Goal: Task Accomplishment & Management: Use online tool/utility

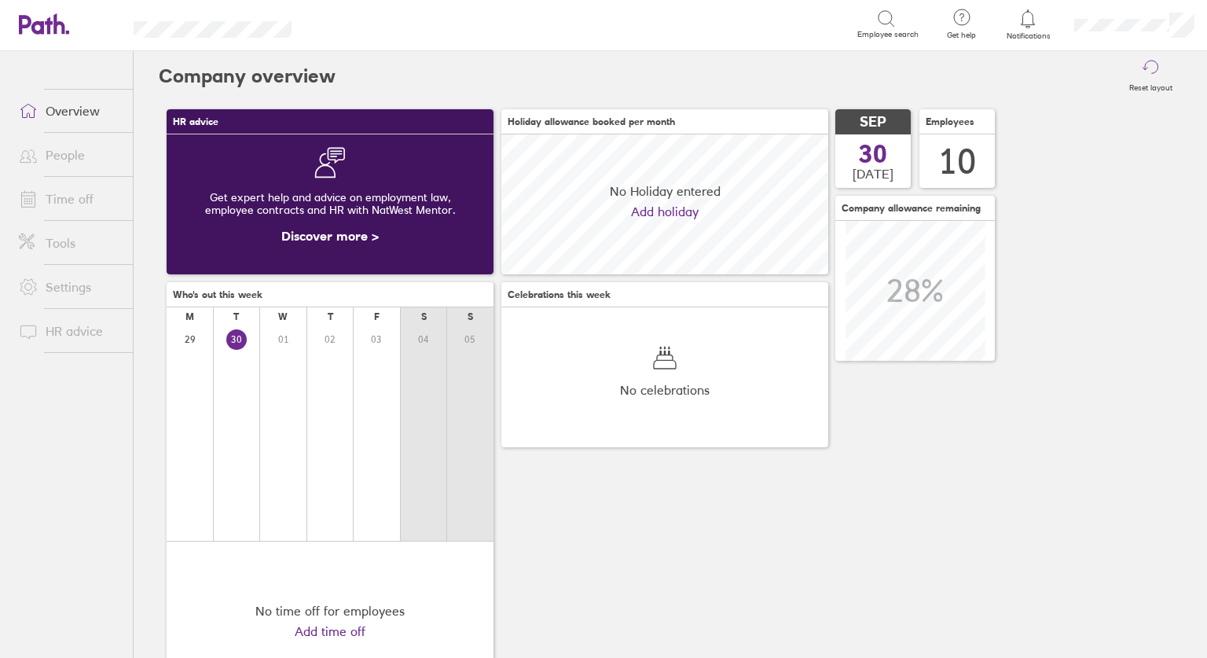
scroll to position [140, 327]
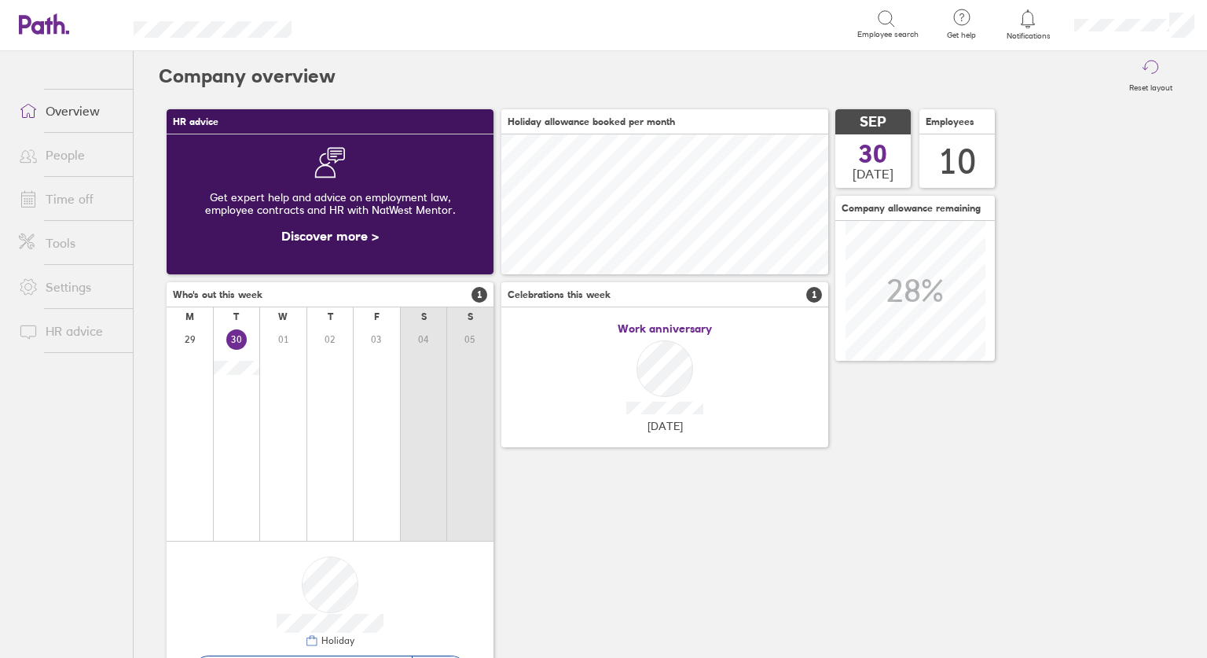
click at [71, 238] on link "Tools" at bounding box center [69, 242] width 126 height 31
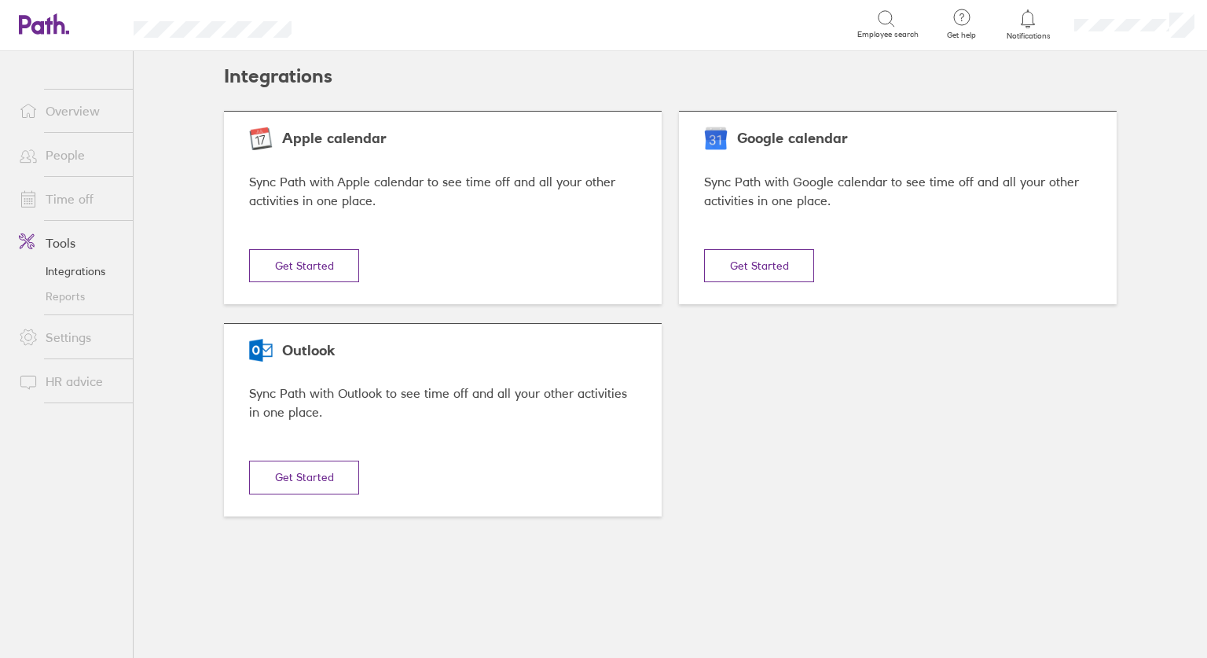
click at [49, 284] on link "Reports" at bounding box center [69, 296] width 126 height 25
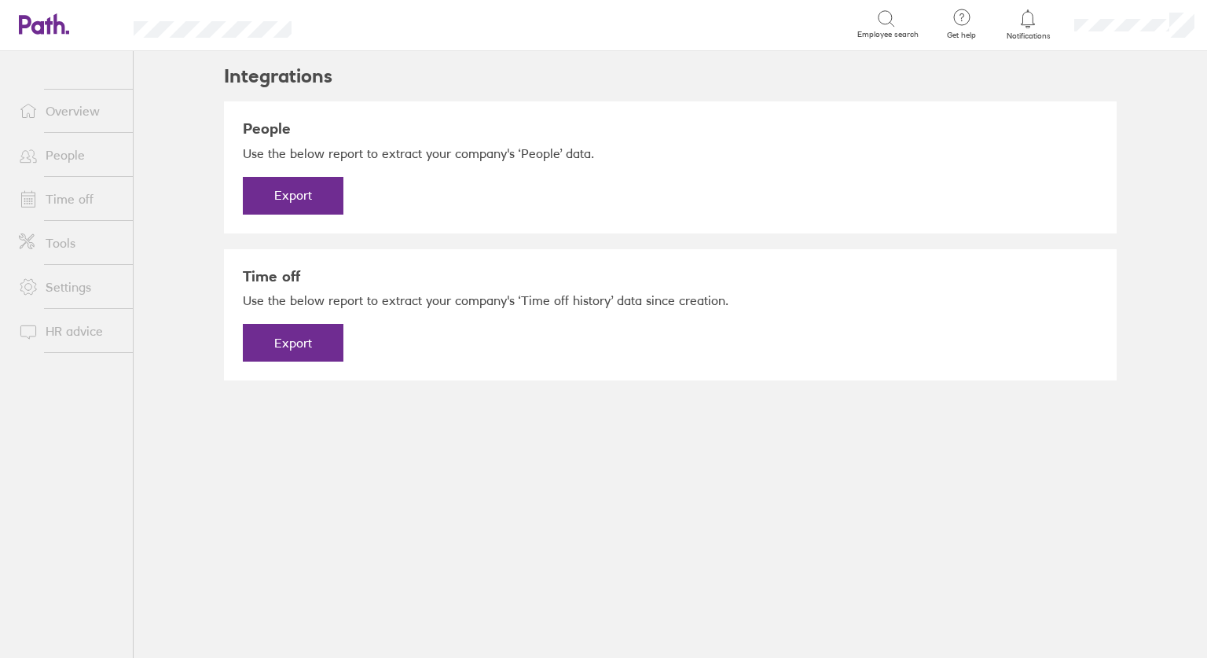
click at [68, 321] on link "HR advice" at bounding box center [69, 330] width 126 height 31
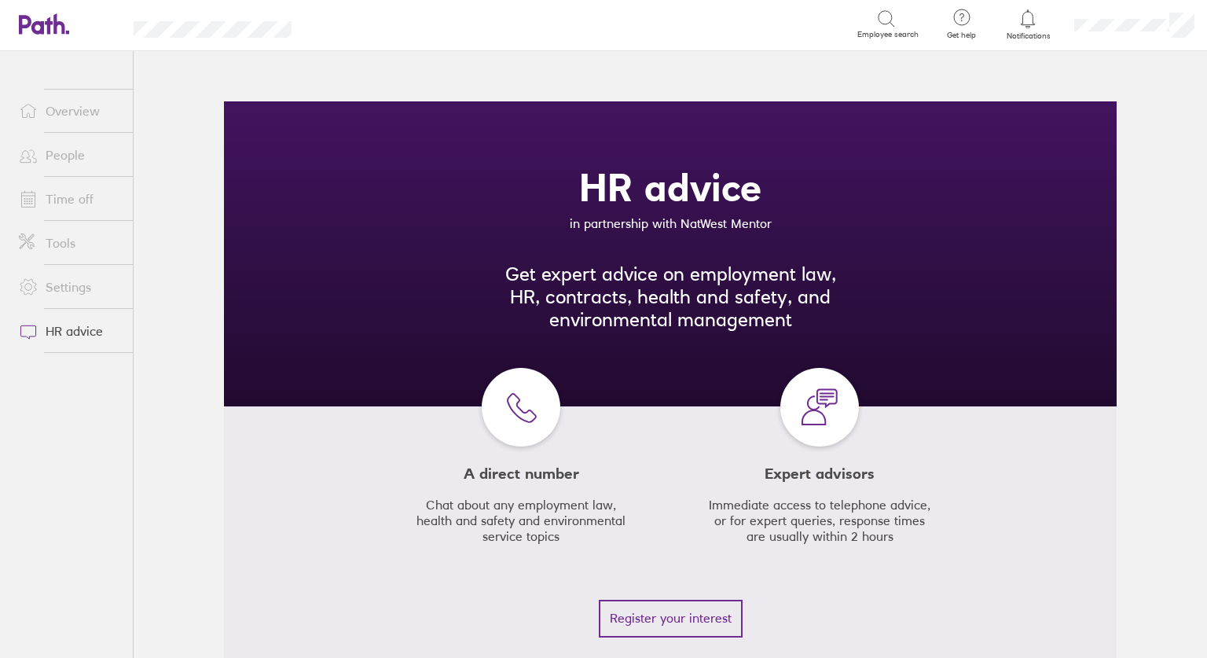
click at [77, 287] on link "Settings" at bounding box center [69, 286] width 126 height 31
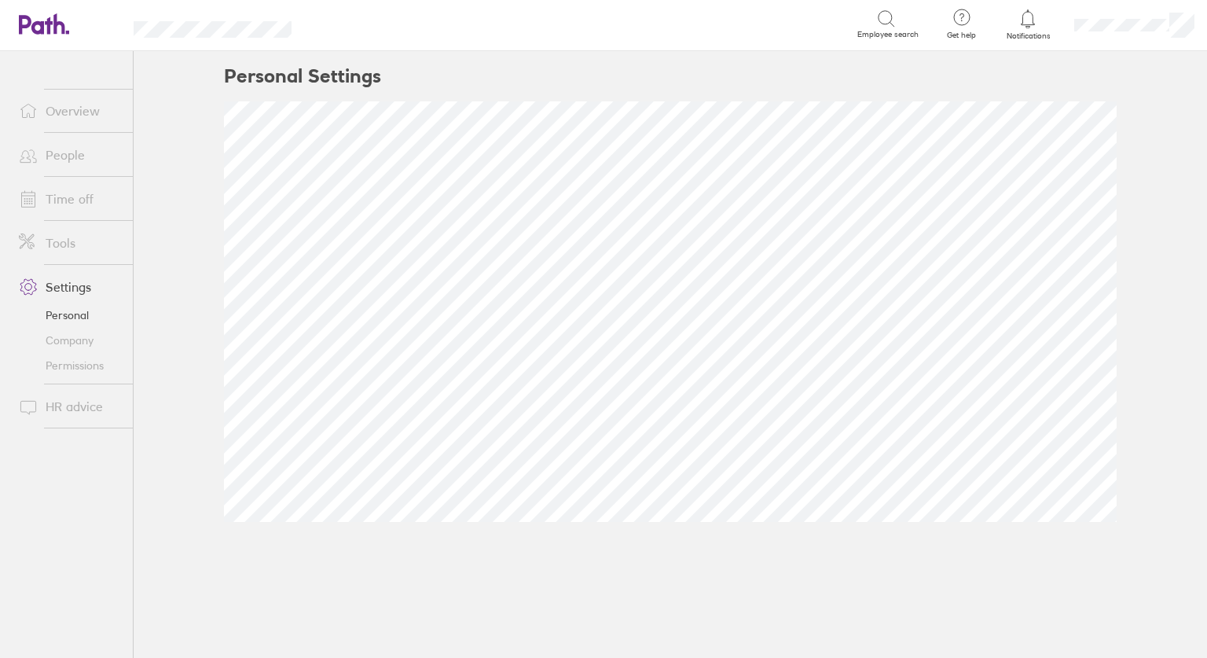
click at [69, 203] on link "Time off" at bounding box center [69, 198] width 126 height 31
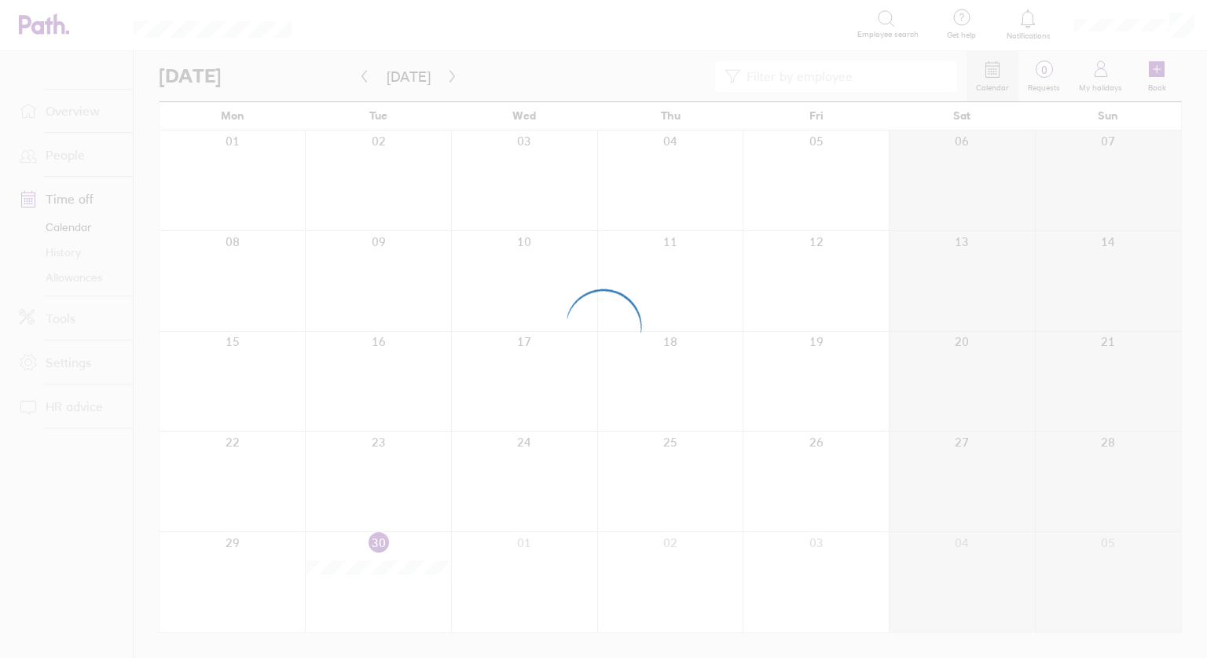
click at [84, 151] on div at bounding box center [603, 329] width 1207 height 658
click at [83, 108] on div at bounding box center [603, 329] width 1207 height 658
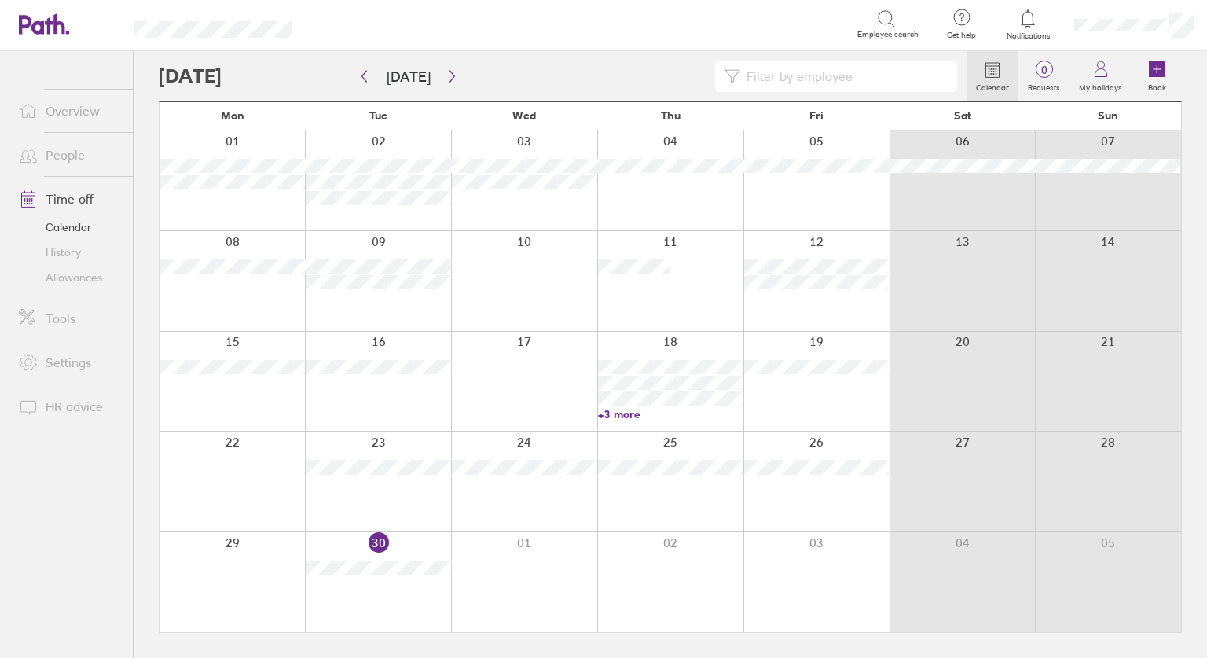
click at [70, 109] on link "Overview" at bounding box center [69, 110] width 126 height 31
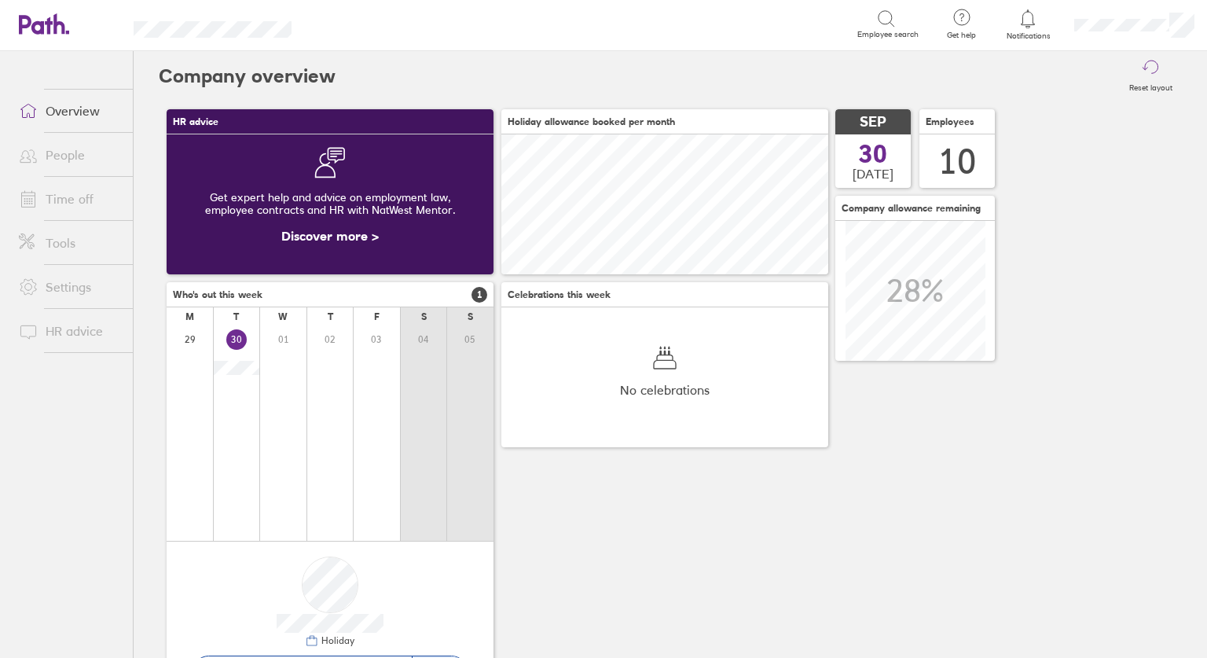
scroll to position [140, 327]
click at [59, 200] on link "Time off" at bounding box center [69, 198] width 126 height 31
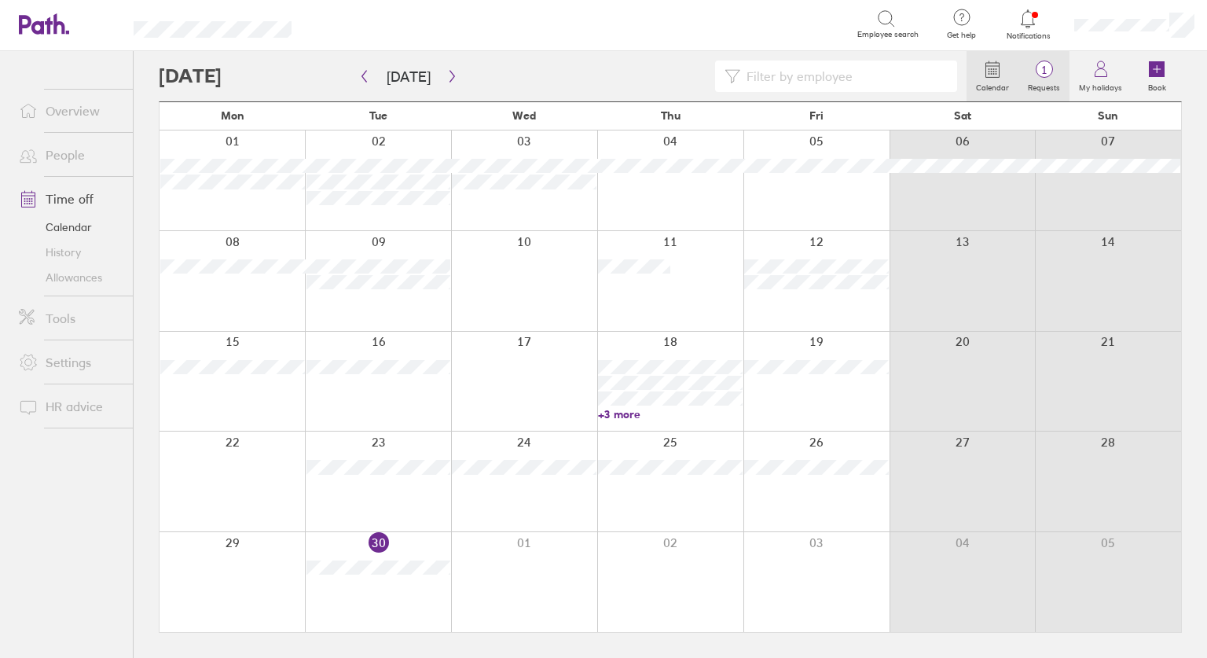
click at [1049, 71] on span "1" at bounding box center [1043, 70] width 51 height 13
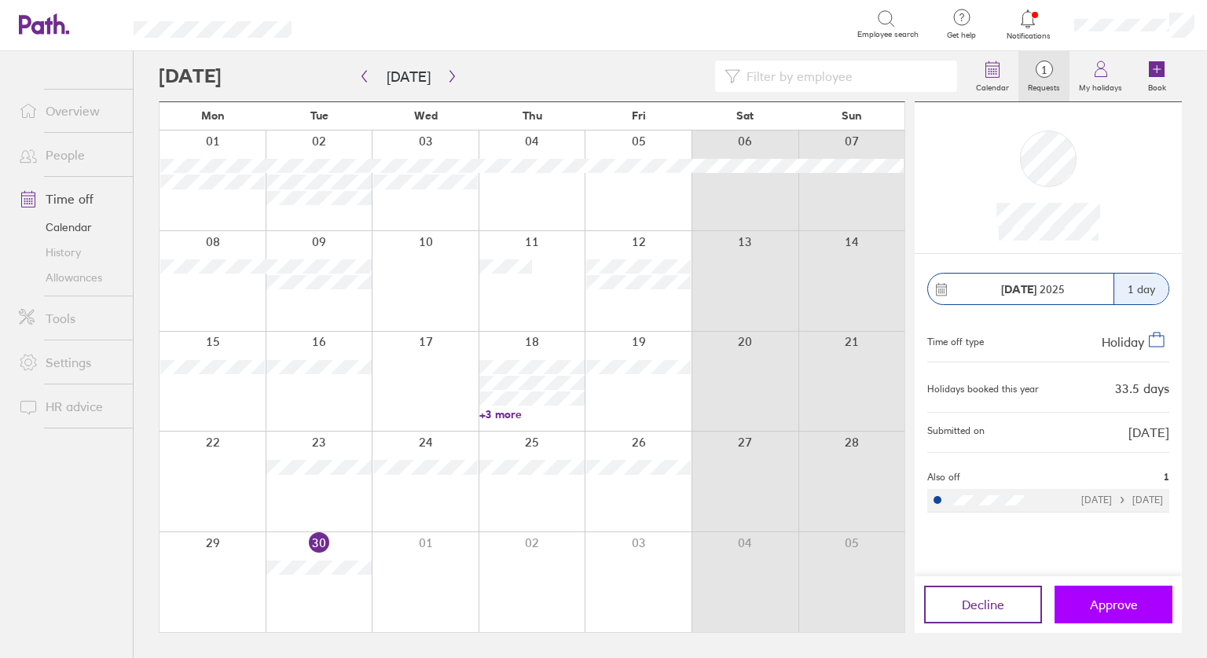
click at [1122, 597] on span "Approve" at bounding box center [1114, 604] width 48 height 14
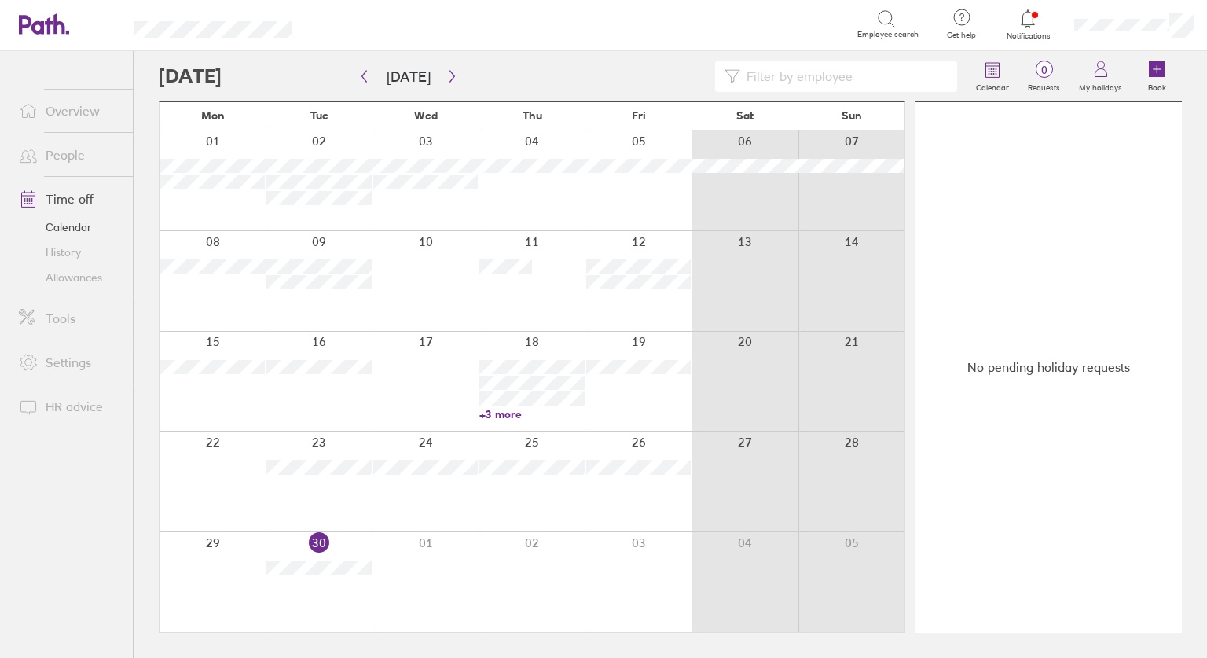
click at [87, 279] on link "Allowances" at bounding box center [69, 277] width 126 height 25
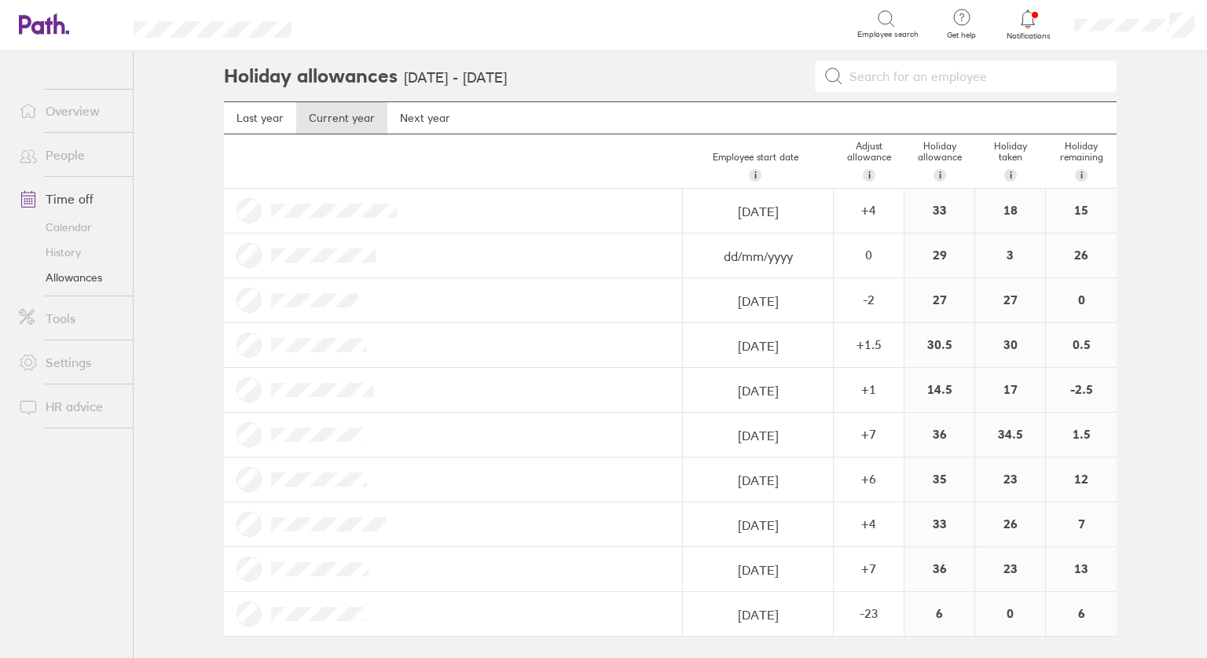
click at [56, 155] on link "People" at bounding box center [69, 154] width 126 height 31
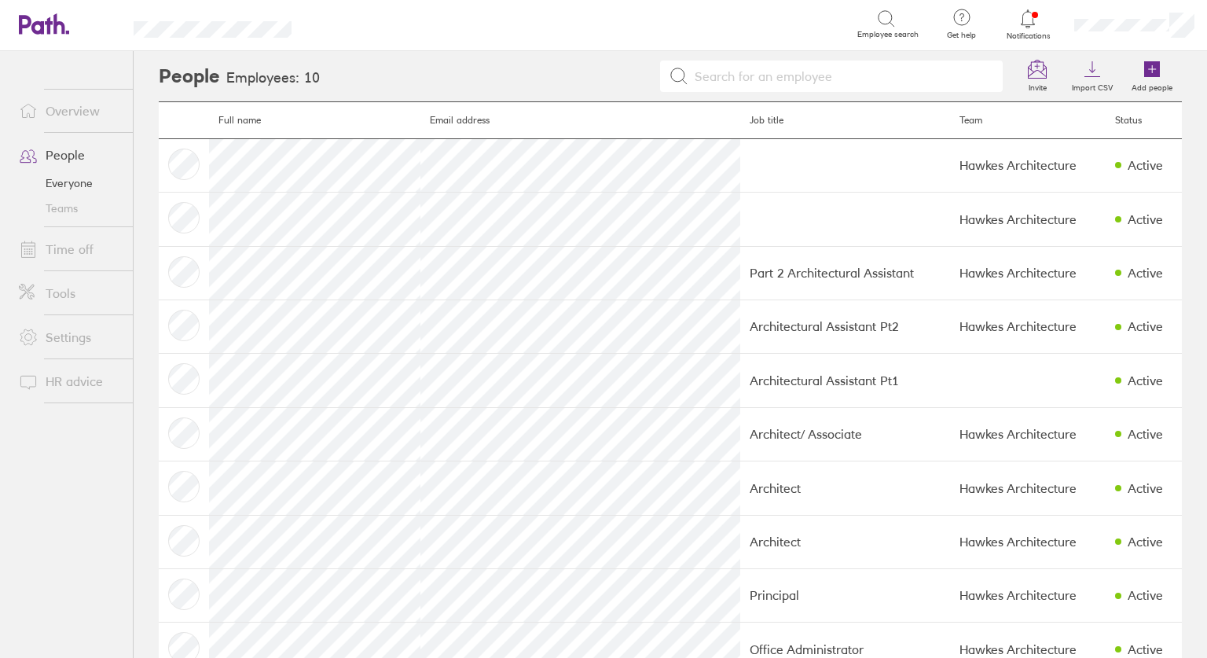
click at [82, 103] on link "Overview" at bounding box center [69, 110] width 126 height 31
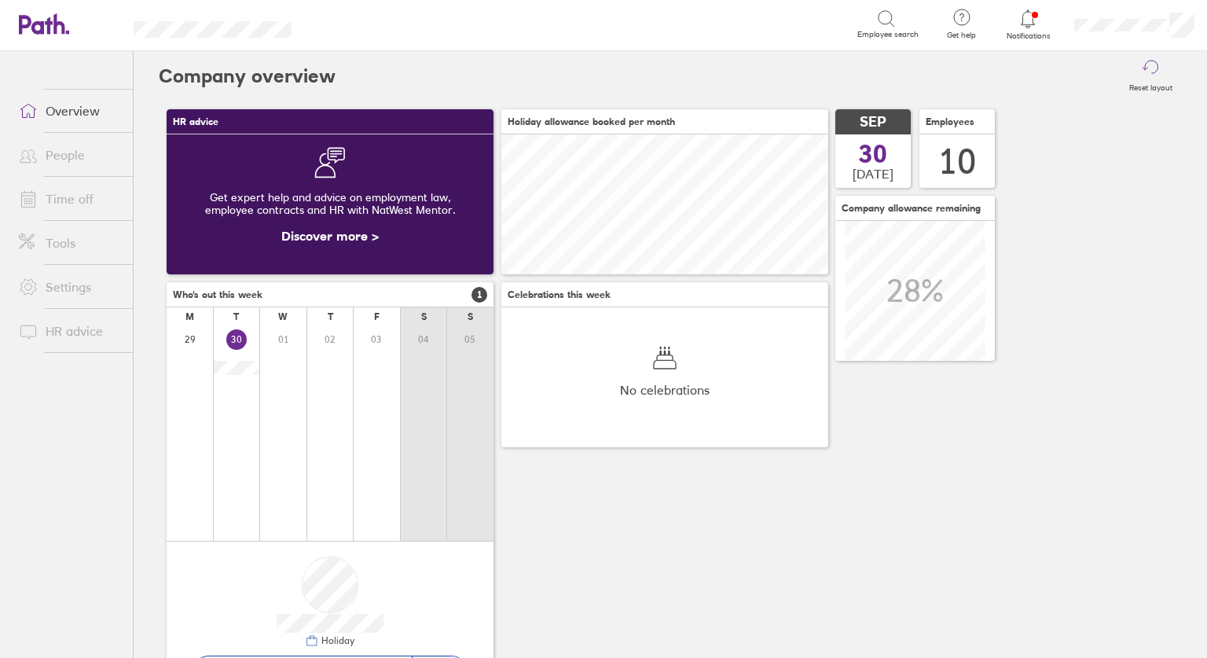
scroll to position [140, 327]
click at [78, 243] on link "Tools" at bounding box center [69, 242] width 126 height 31
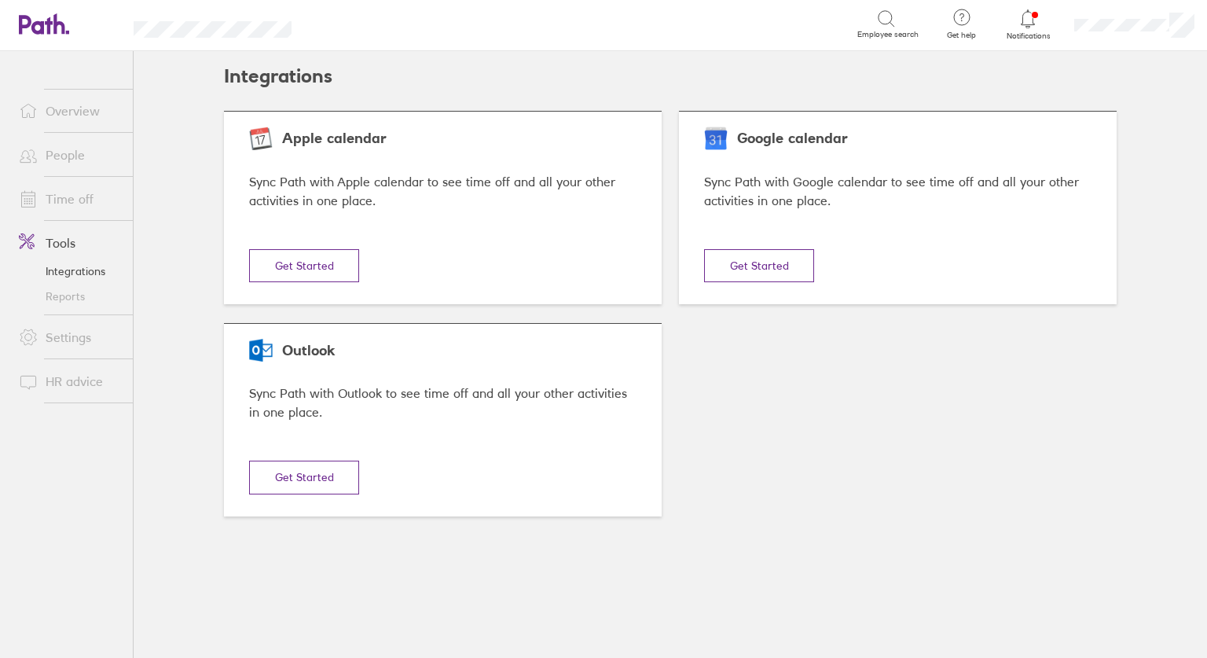
click at [60, 292] on link "Reports" at bounding box center [69, 296] width 126 height 25
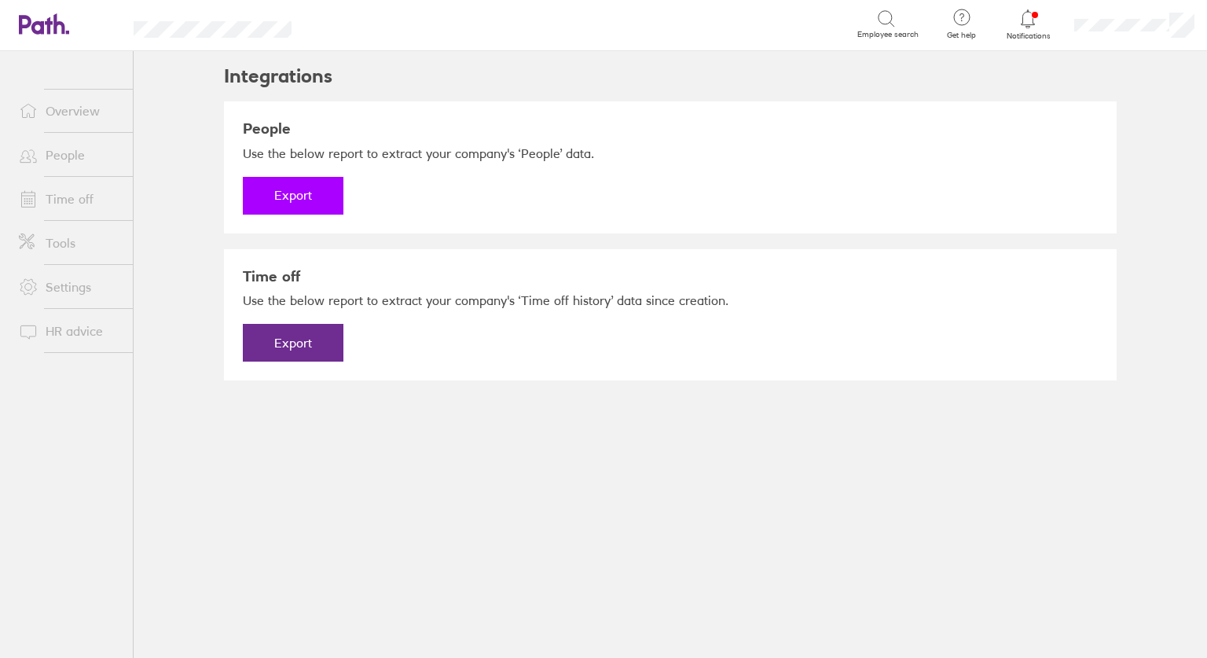
click at [317, 194] on button "Export" at bounding box center [293, 196] width 101 height 38
click at [283, 196] on link "Download" at bounding box center [293, 196] width 101 height 38
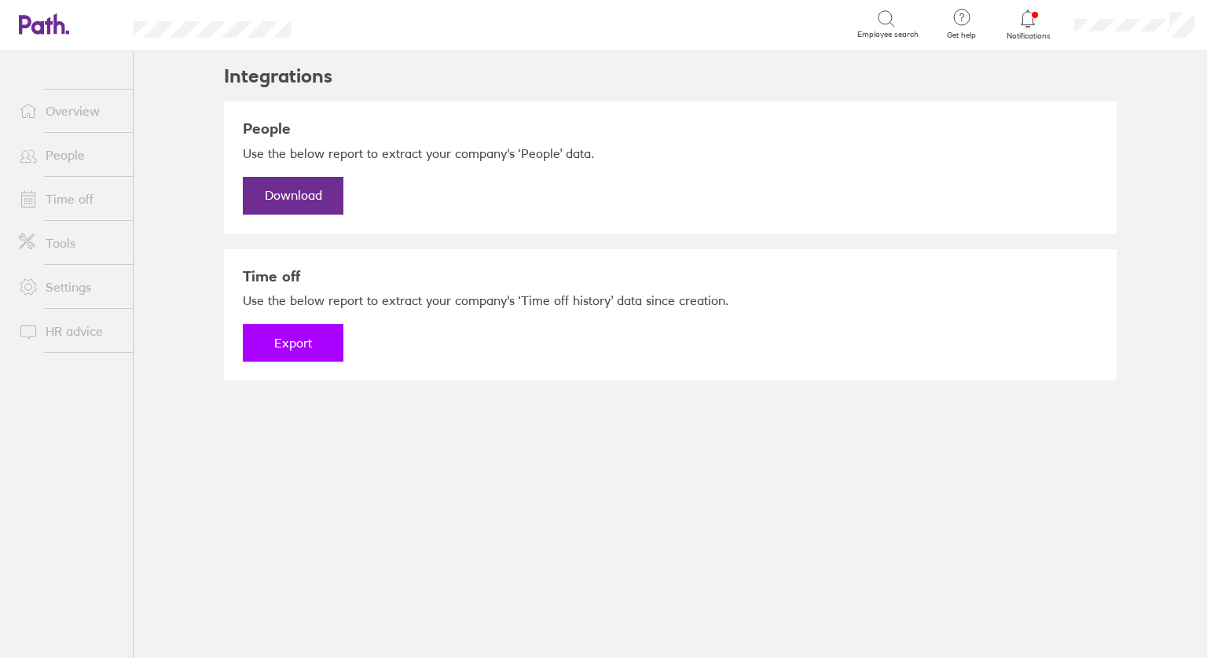
click at [277, 343] on button "Export" at bounding box center [293, 343] width 101 height 38
click at [275, 336] on link "Download" at bounding box center [293, 343] width 101 height 38
